Goal: Transaction & Acquisition: Purchase product/service

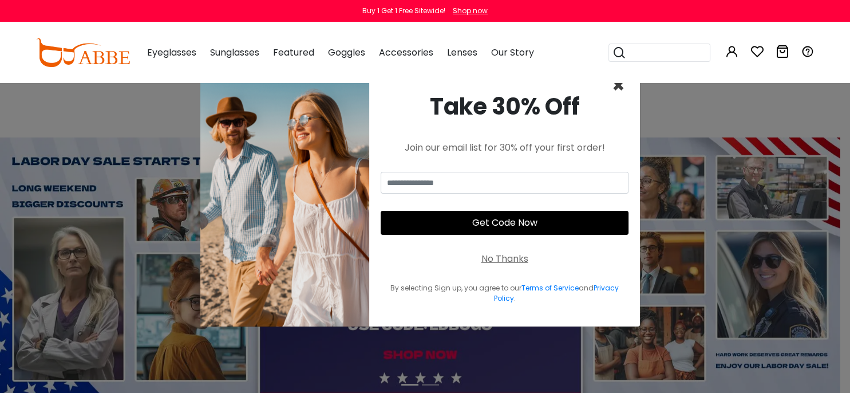
click at [618, 88] on span "×" at bounding box center [618, 85] width 13 height 29
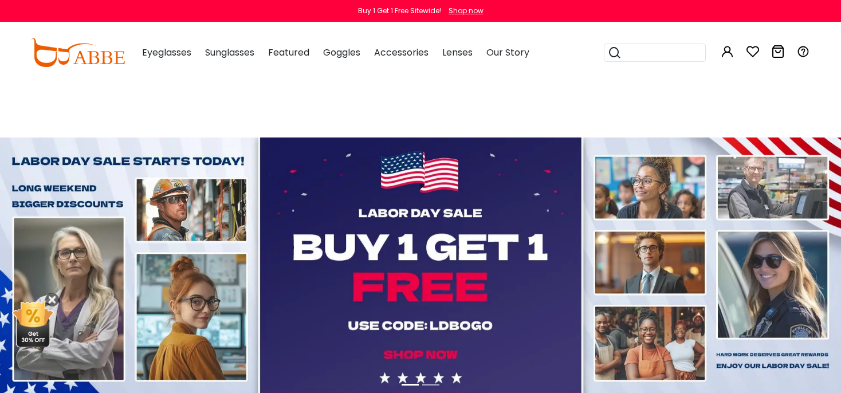
click at [444, 70] on button "Later" at bounding box center [444, 74] width 52 height 29
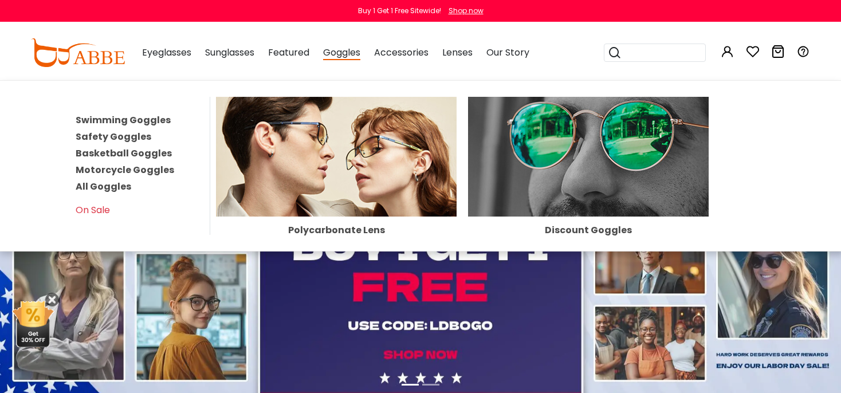
click at [128, 136] on link "Safety Goggles" at bounding box center [114, 136] width 76 height 13
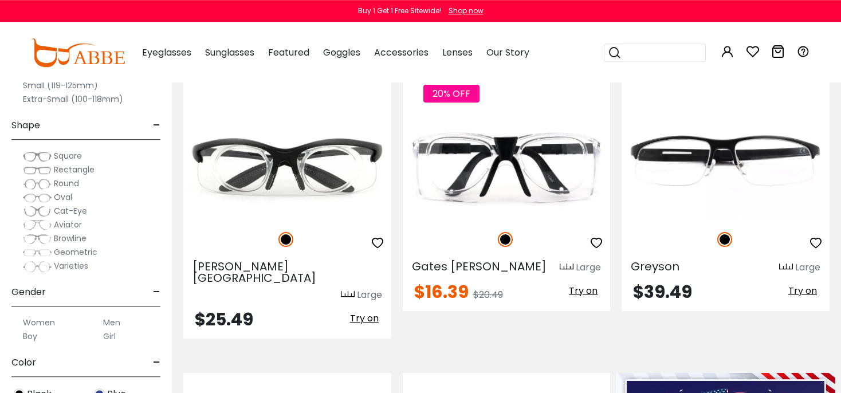
scroll to position [302, 0]
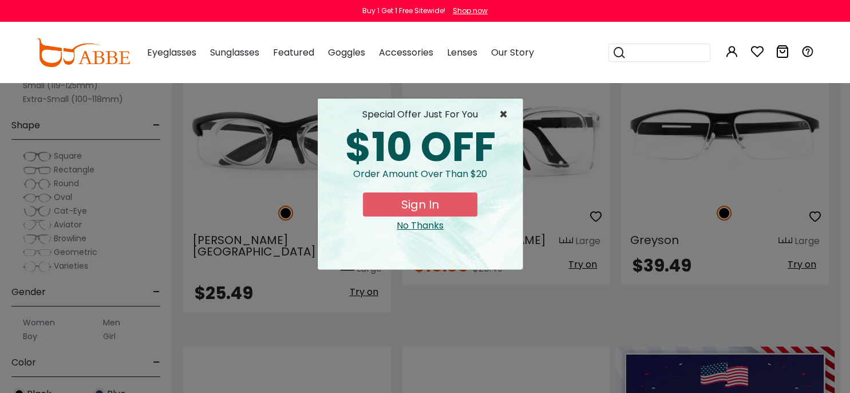
click at [503, 111] on span "×" at bounding box center [506, 115] width 14 height 14
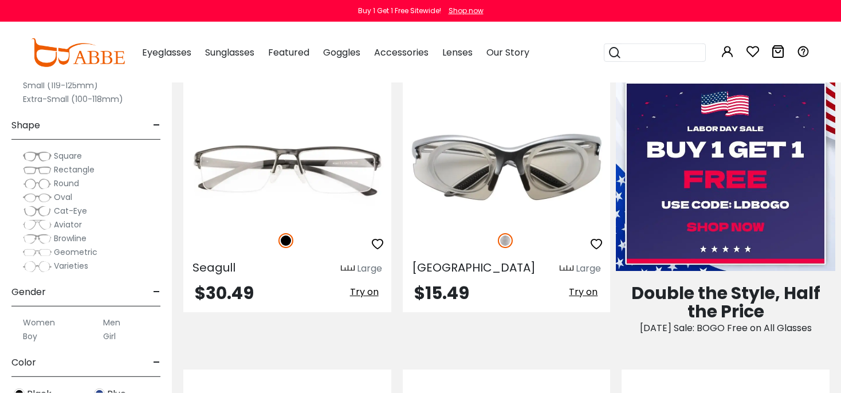
scroll to position [574, 0]
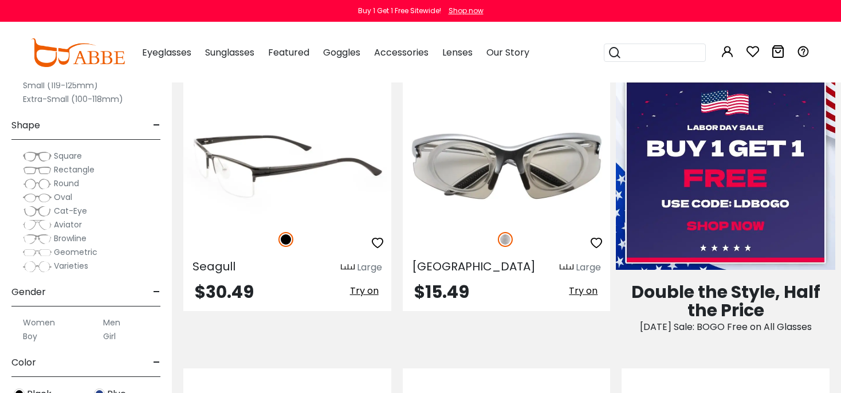
click at [276, 147] on img at bounding box center [287, 168] width 208 height 104
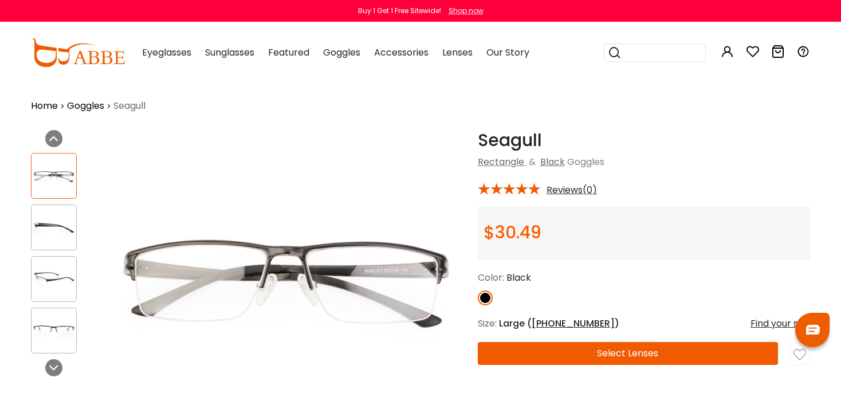
click at [49, 326] on img at bounding box center [53, 330] width 45 height 22
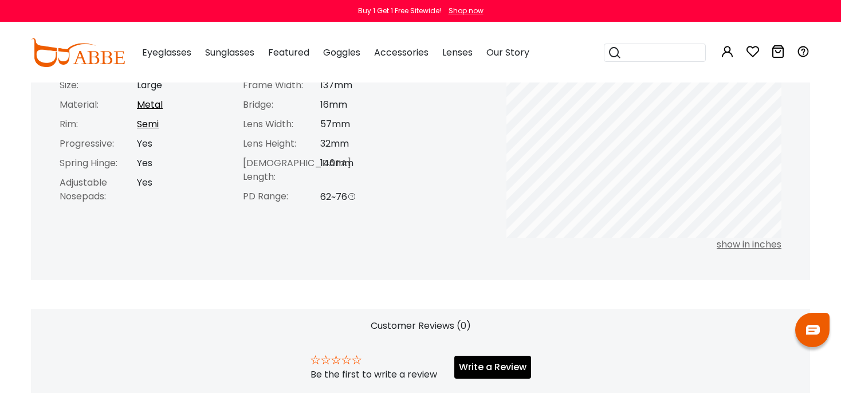
scroll to position [544, 0]
